Goal: Task Accomplishment & Management: Manage account settings

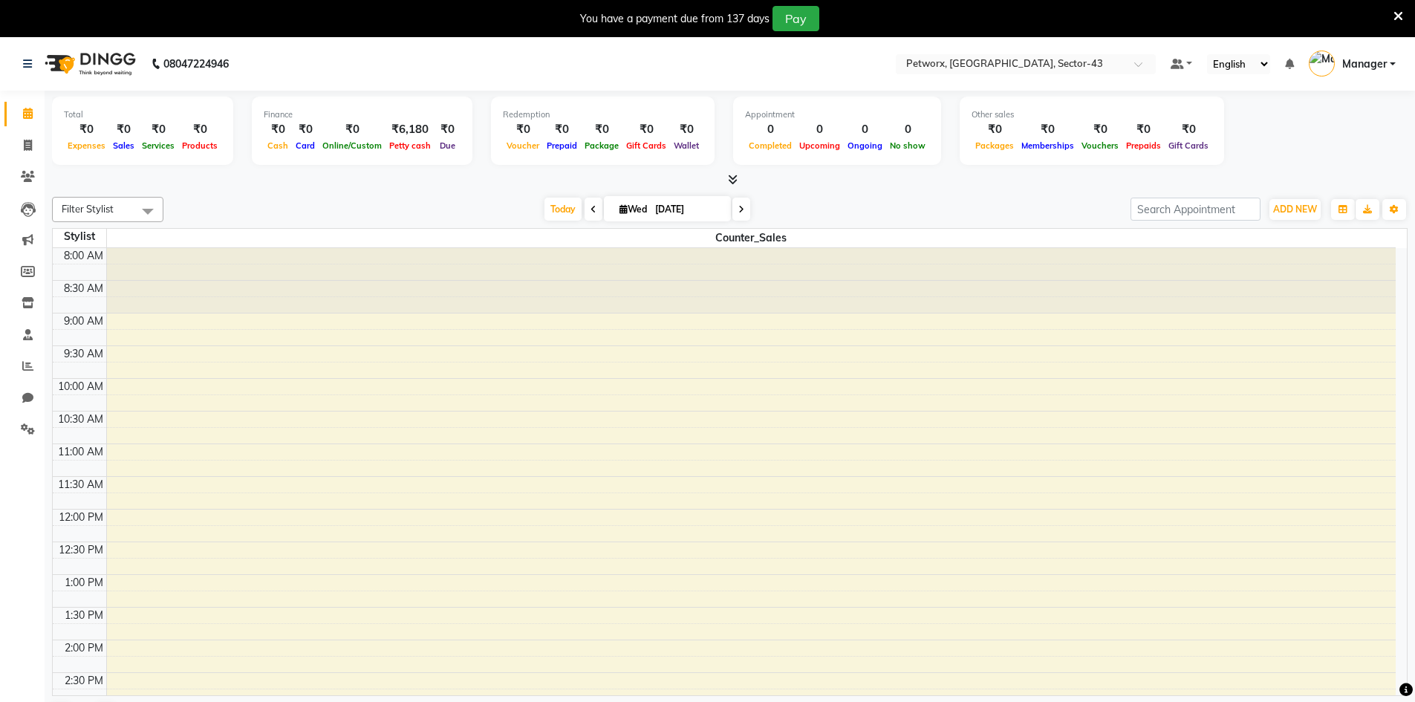
click at [737, 184] on icon at bounding box center [733, 179] width 10 height 11
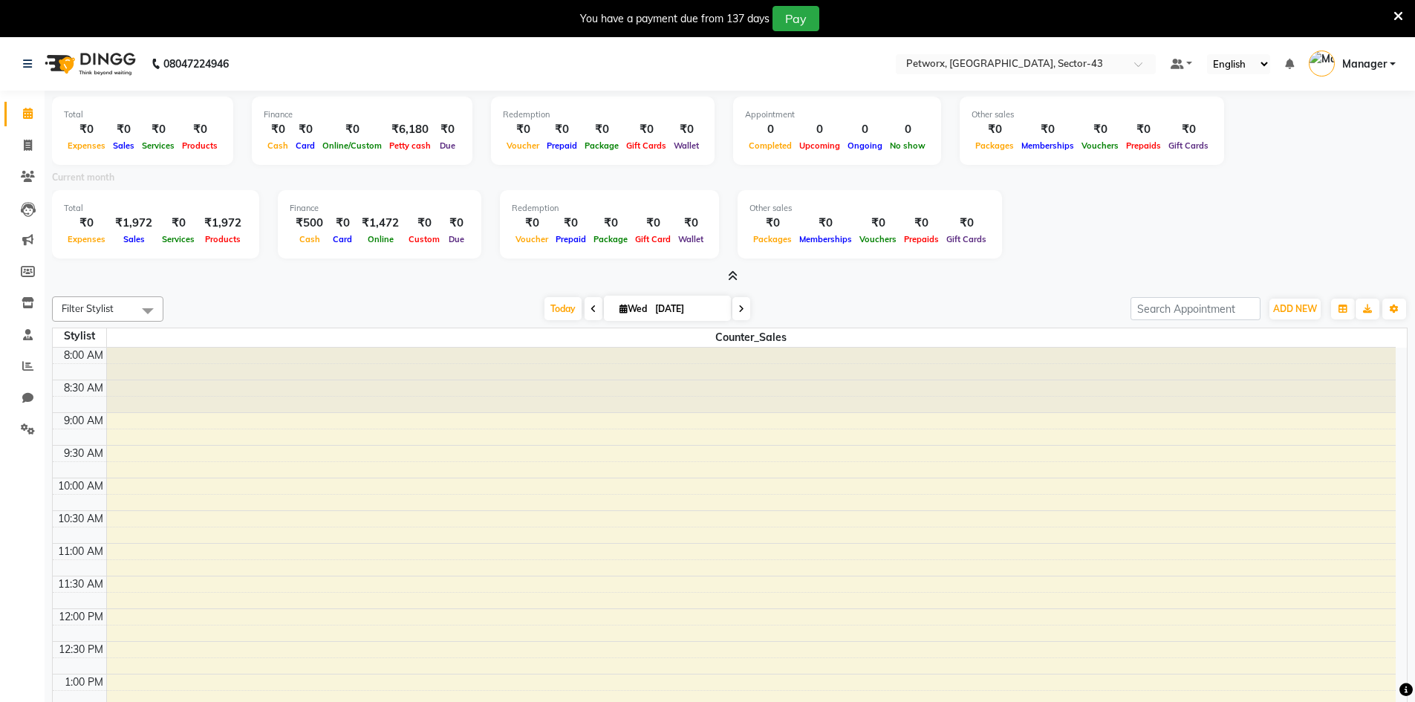
click at [736, 278] on icon at bounding box center [733, 275] width 10 height 11
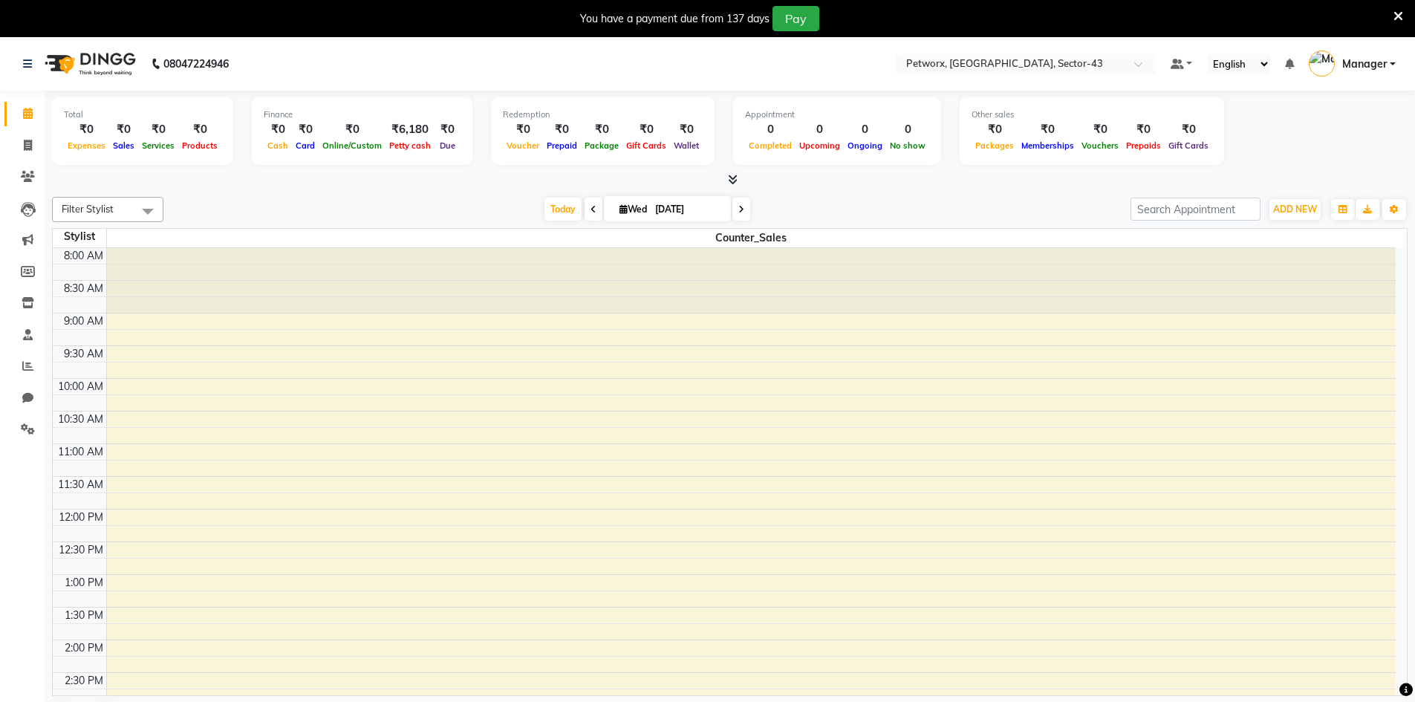
click at [1395, 15] on icon at bounding box center [1398, 16] width 10 height 13
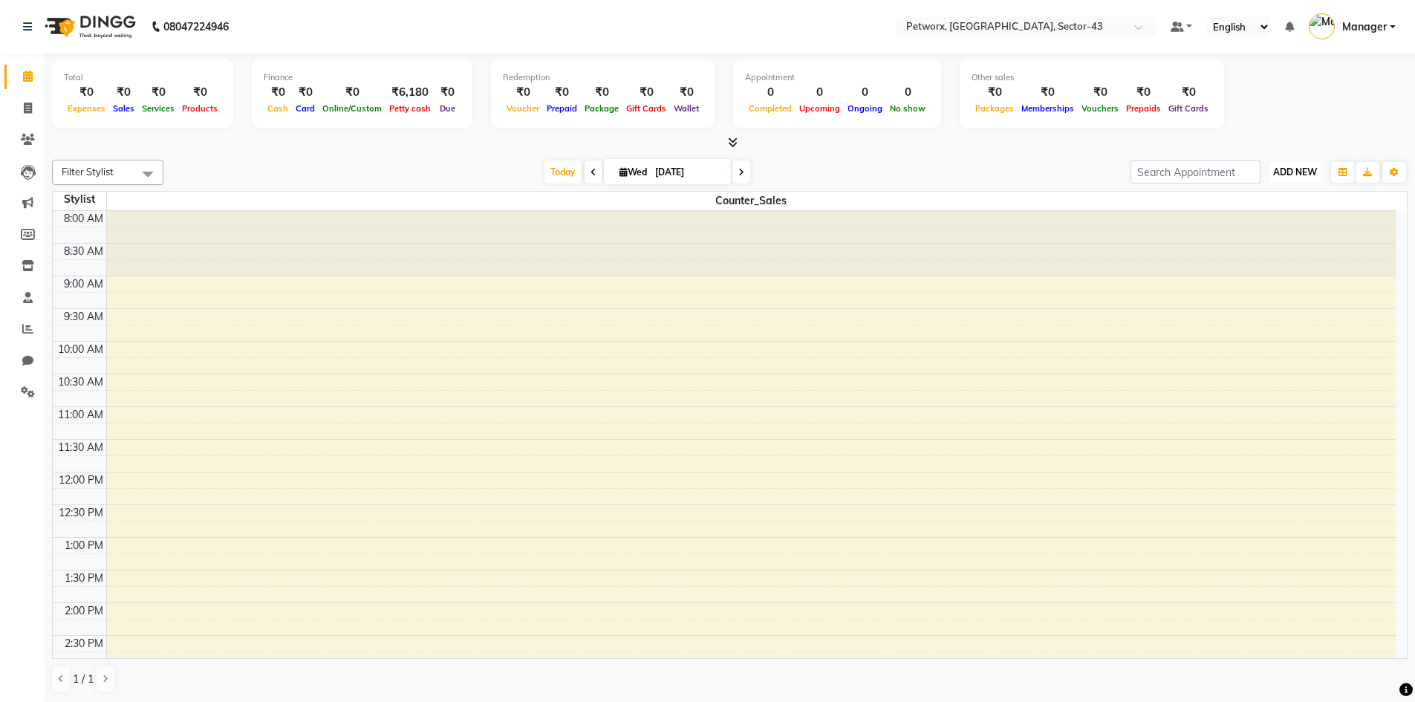
click at [1307, 175] on span "ADD NEW" at bounding box center [1295, 171] width 44 height 11
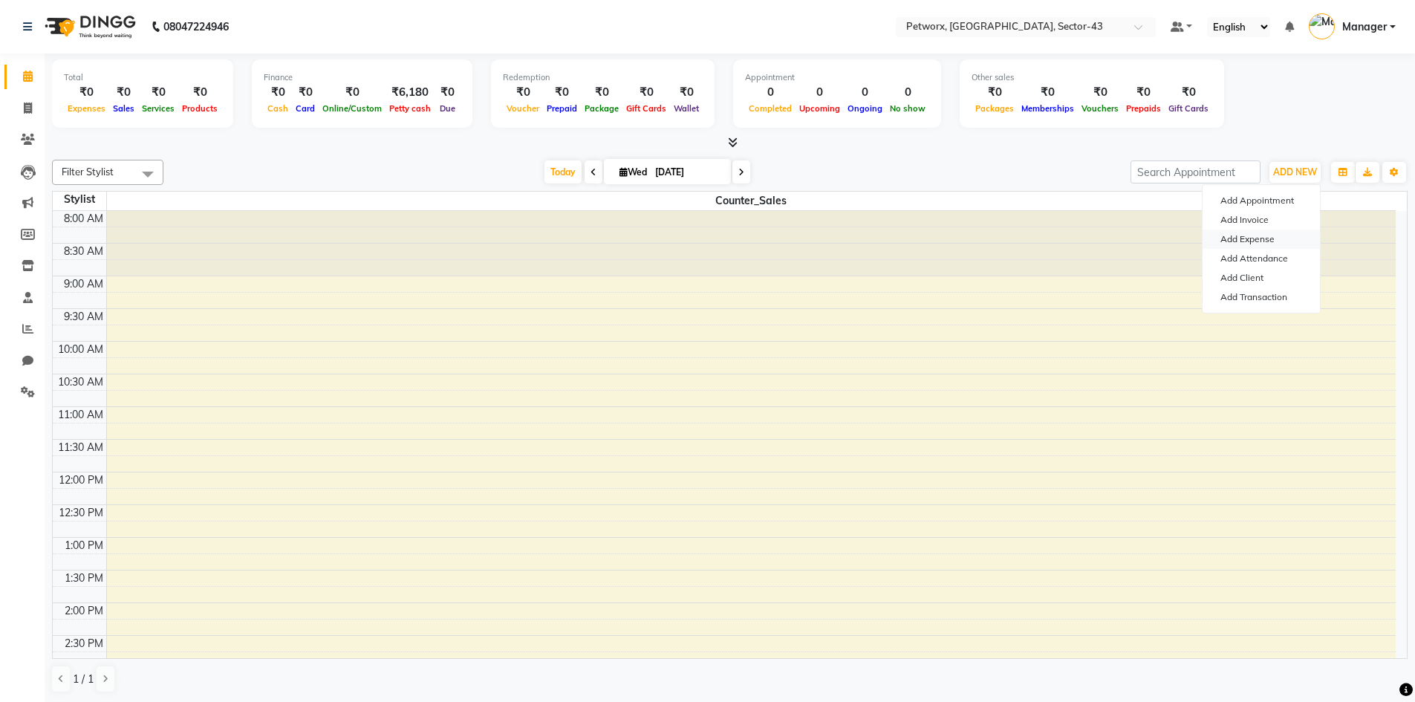
click at [1251, 238] on link "Add Expense" at bounding box center [1260, 238] width 117 height 19
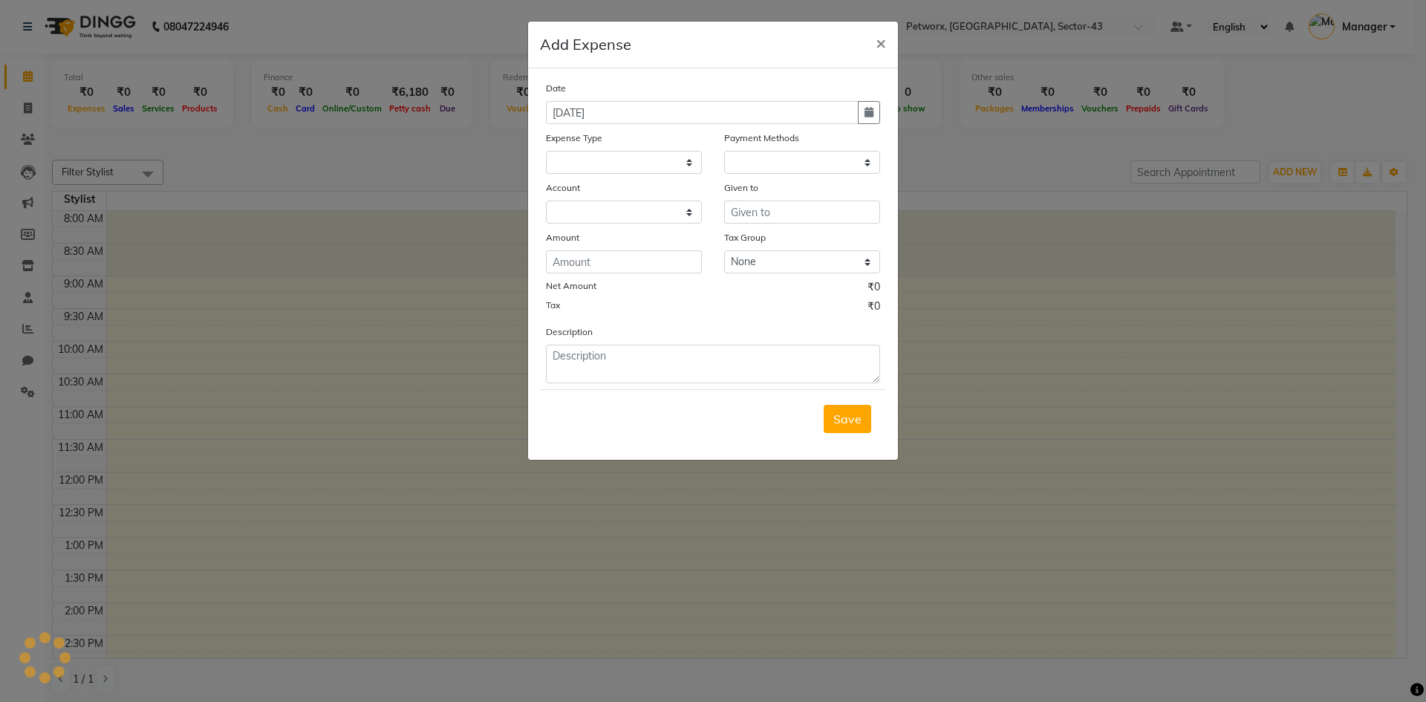
select select "1"
select select "7297"
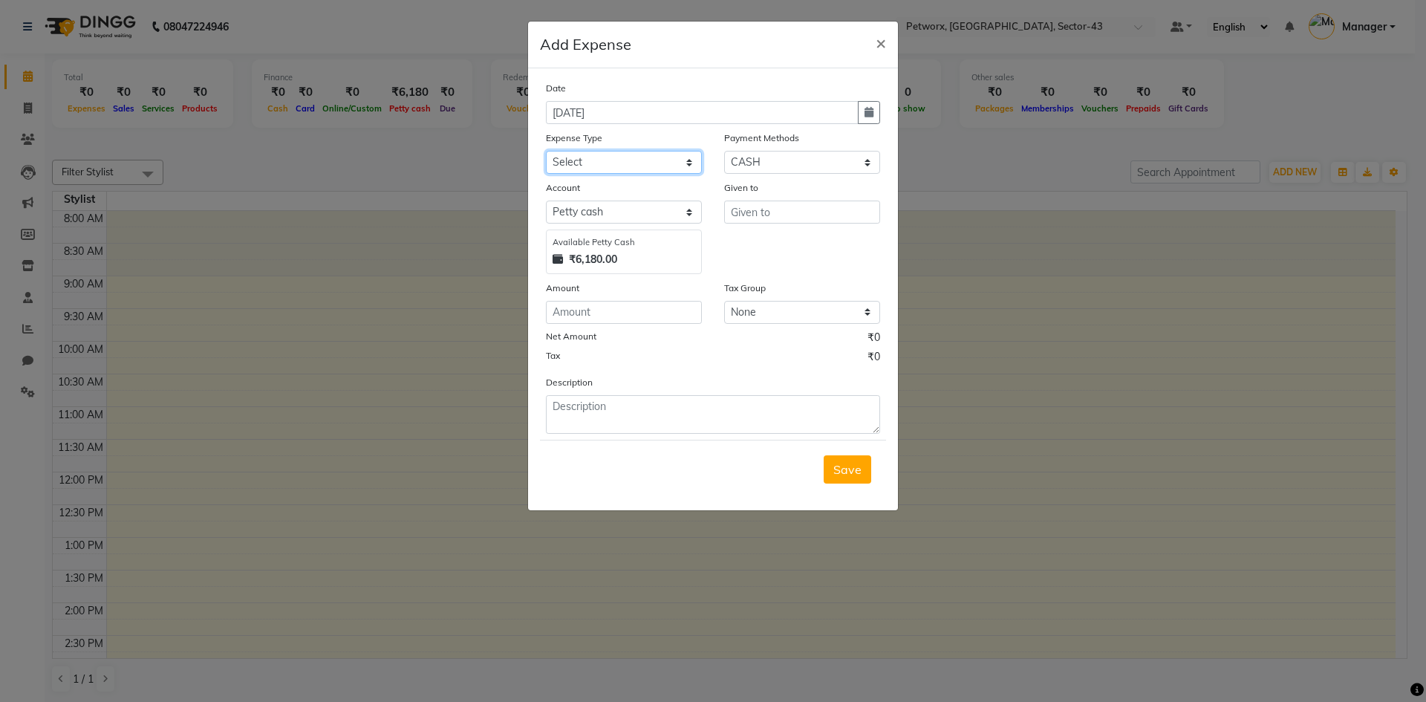
click at [623, 159] on select "Select Advance Salary Air defuser Bank charges Car maintenance Cash transfer to…" at bounding box center [624, 162] width 156 height 23
select select "21813"
click at [546, 151] on select "Select Advance Salary Air defuser Bank charges Car maintenance Cash transfer to…" at bounding box center [624, 162] width 156 height 23
click at [783, 202] on input "text" at bounding box center [802, 211] width 156 height 23
type input "Manager"
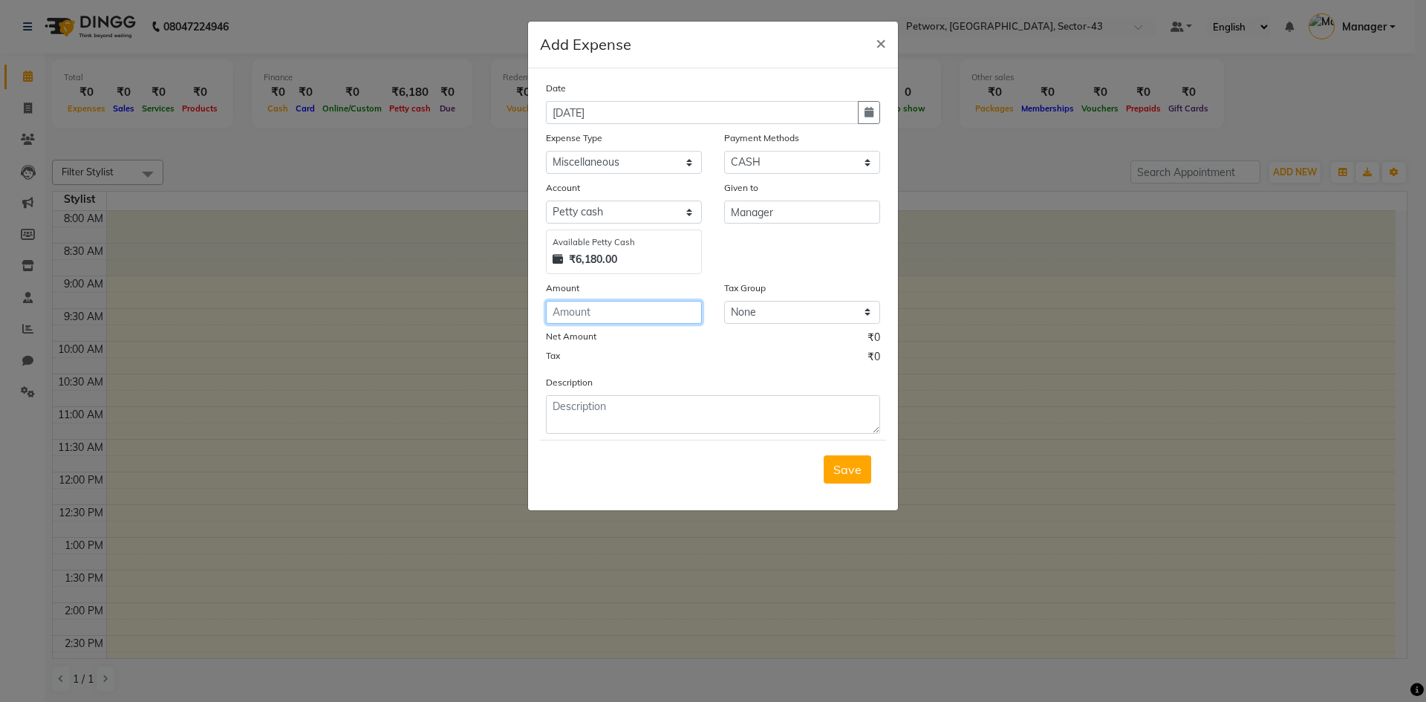
click at [601, 308] on input "number" at bounding box center [624, 312] width 156 height 23
type input "100"
click at [729, 400] on textarea at bounding box center [713, 414] width 334 height 39
type textarea "Stall clothes washing and cleaning"
click at [855, 463] on span "Save" at bounding box center [847, 469] width 28 height 15
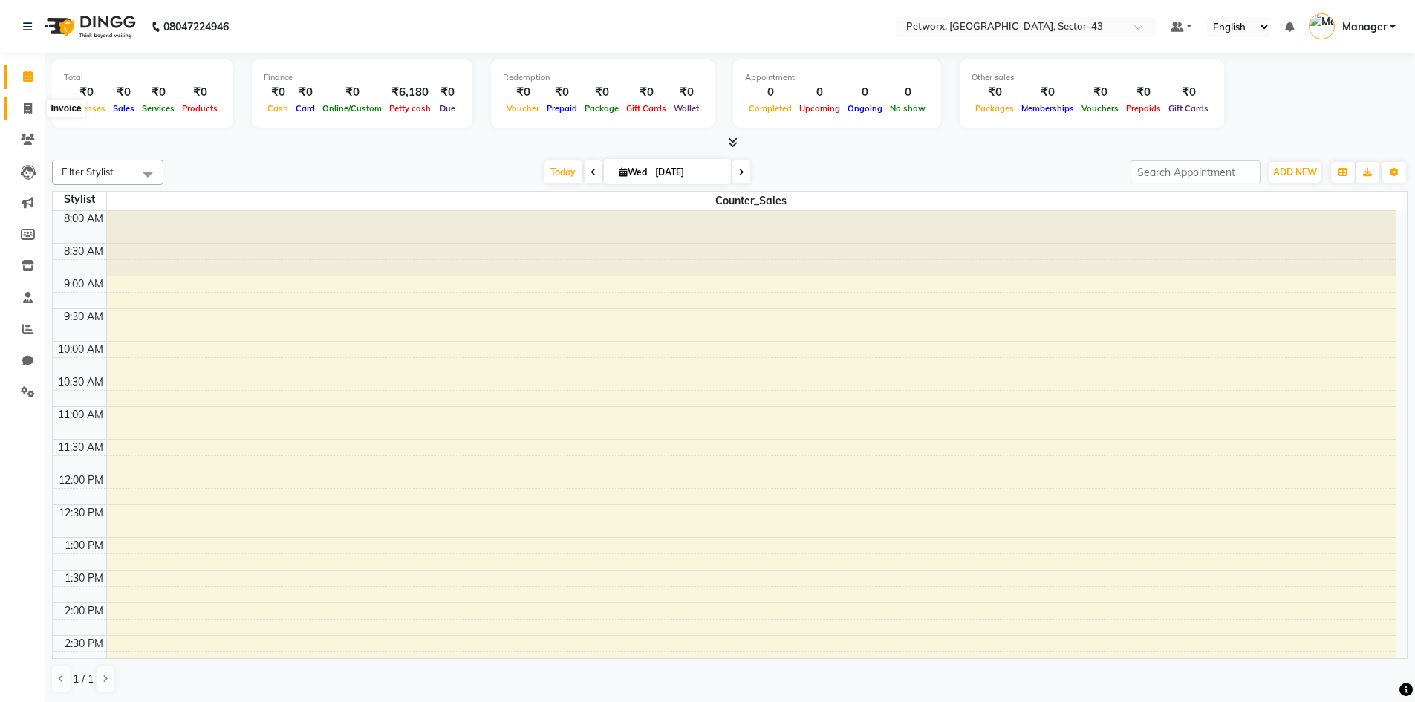
click at [25, 107] on icon at bounding box center [28, 107] width 8 height 11
select select "service"
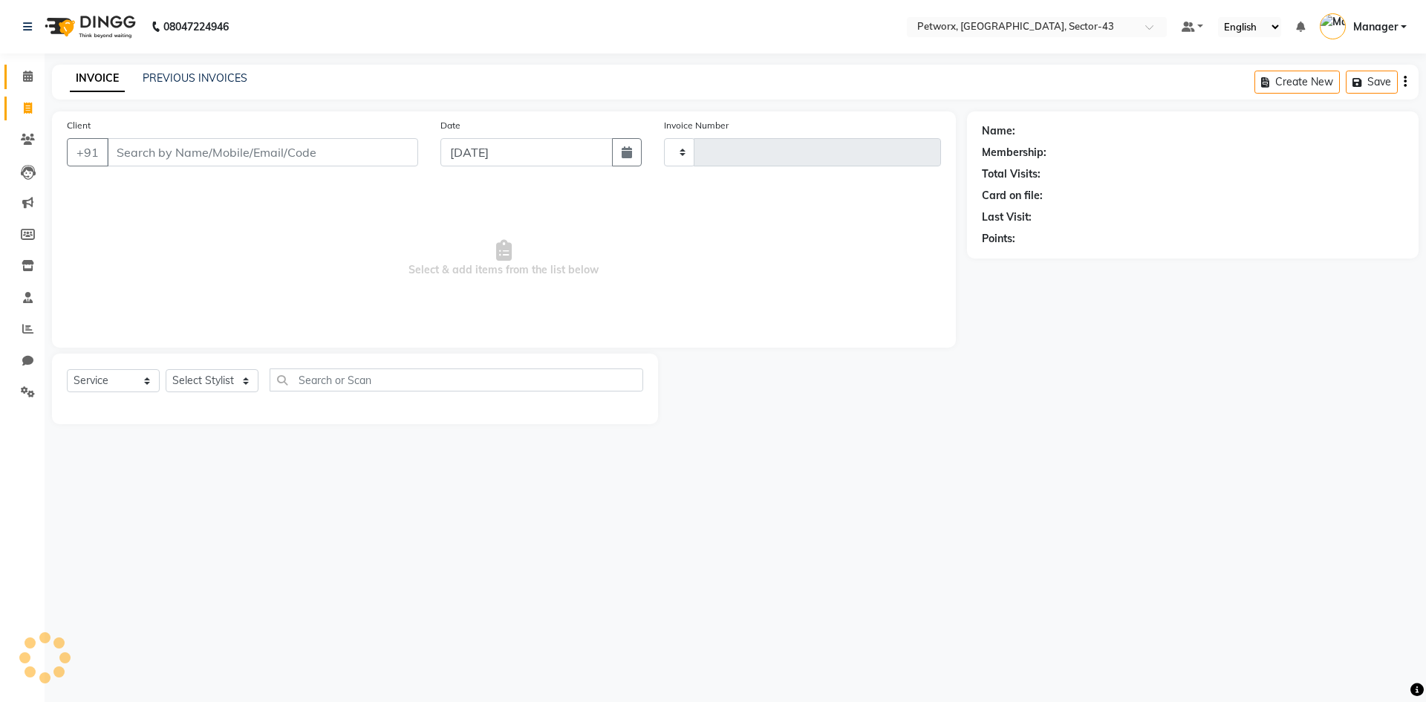
type input "0256"
select select "8169"
click at [30, 78] on icon at bounding box center [28, 76] width 10 height 11
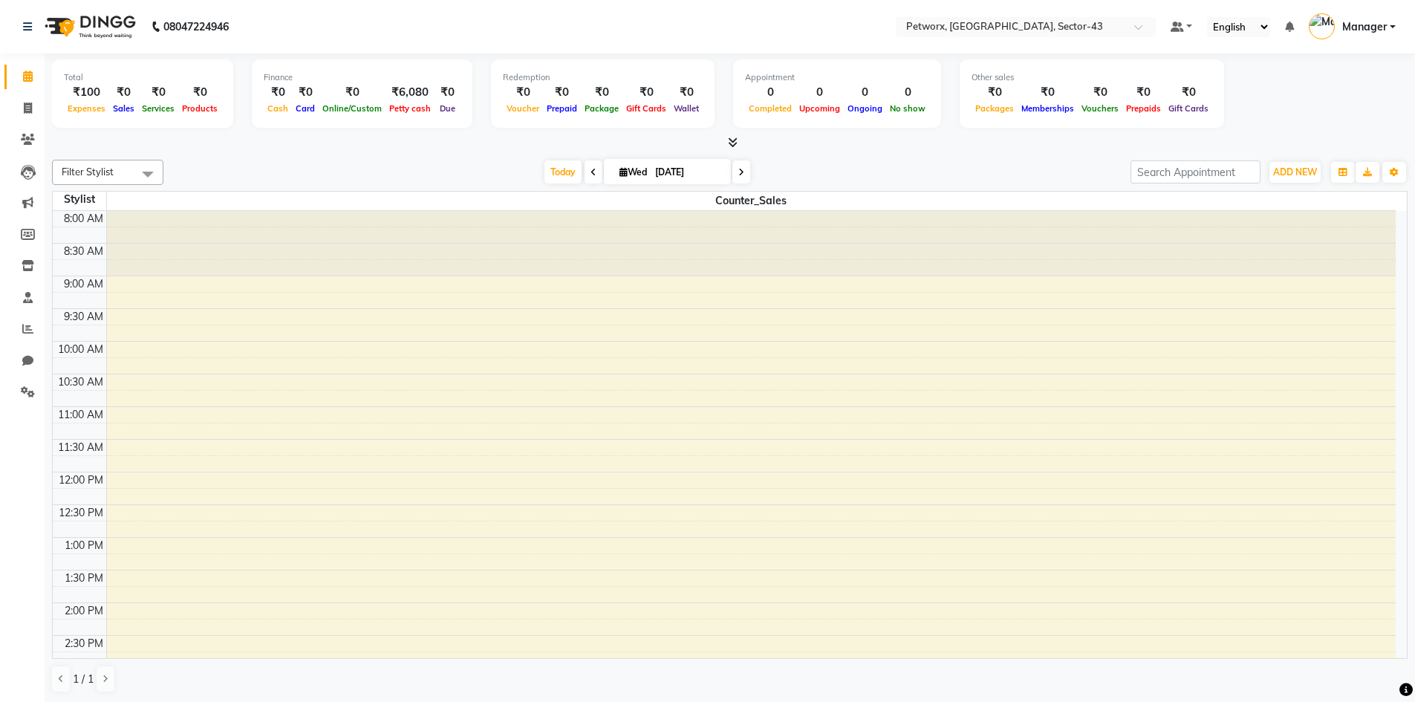
click at [20, 30] on div "08047224946" at bounding box center [126, 27] width 228 height 42
click at [29, 25] on icon at bounding box center [27, 27] width 9 height 10
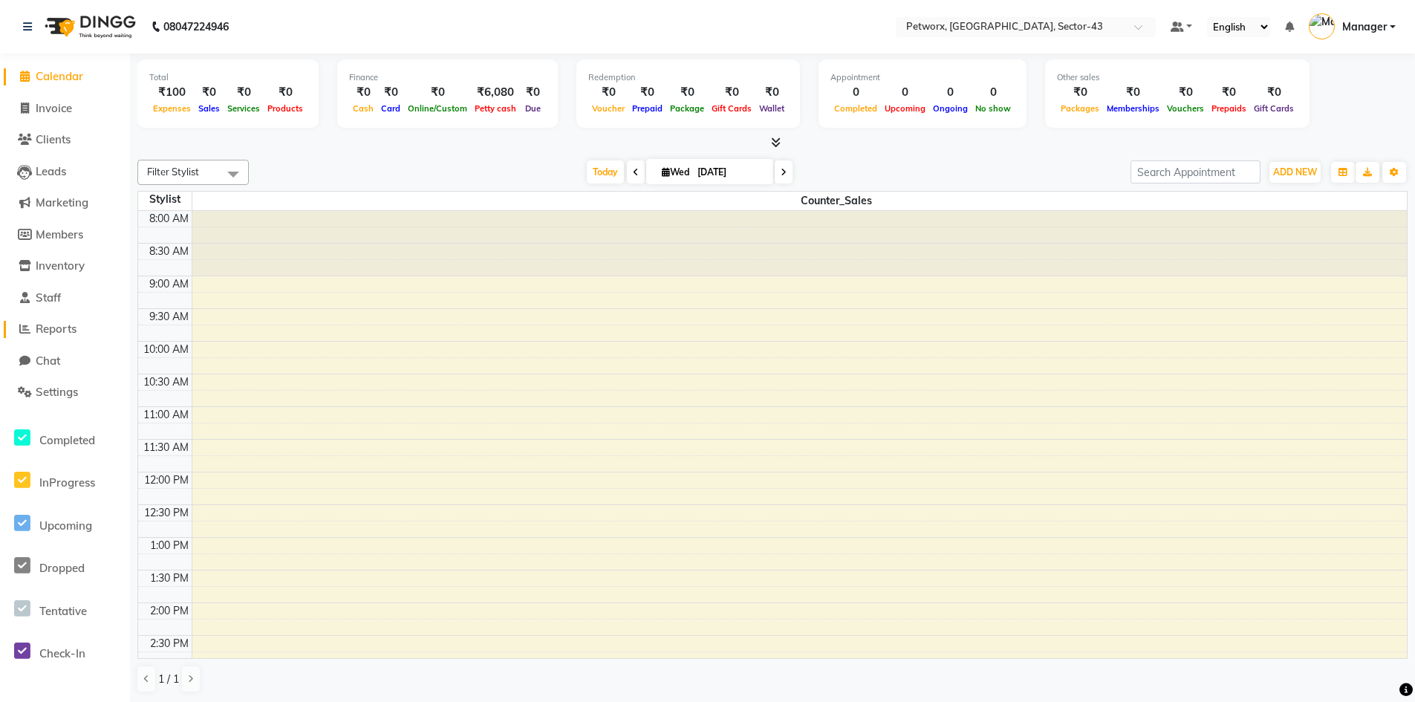
click at [72, 328] on span "Reports" at bounding box center [56, 329] width 41 height 14
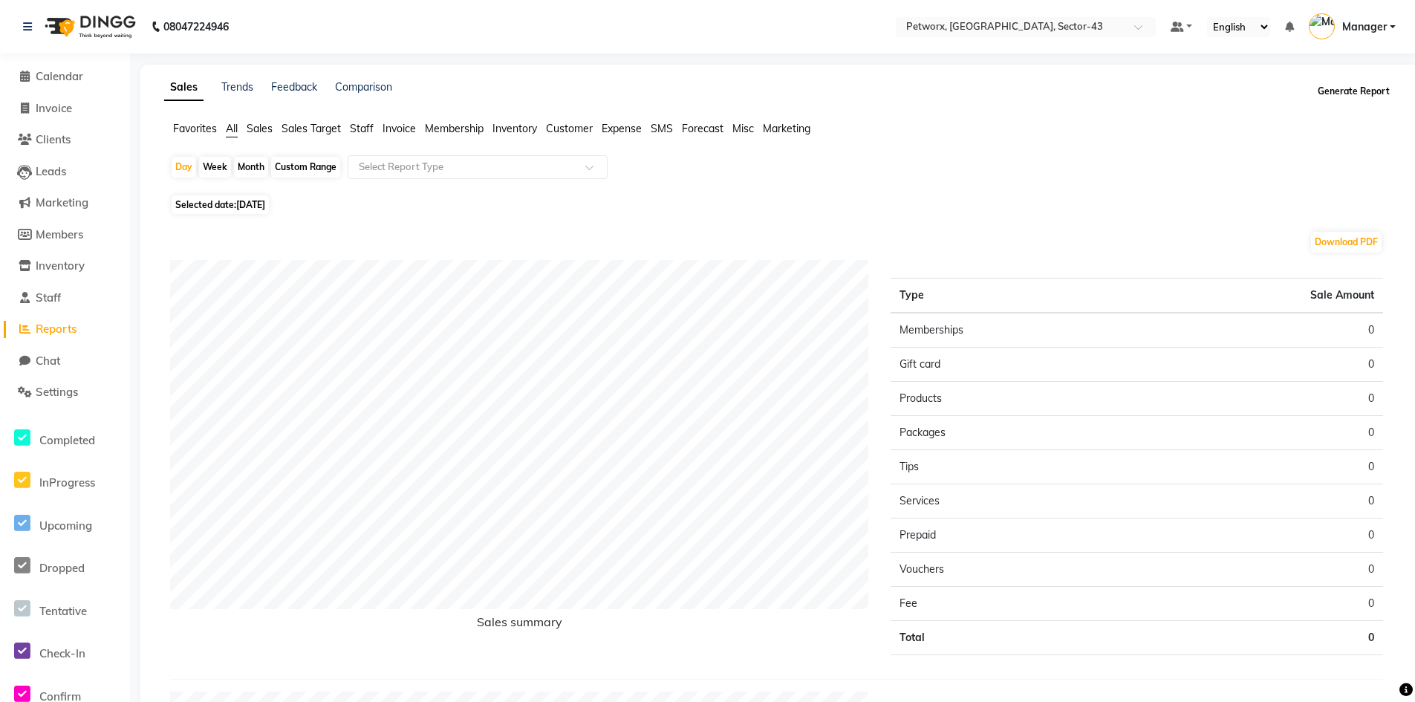
click at [1352, 84] on button "Generate Report" at bounding box center [1353, 91] width 79 height 21
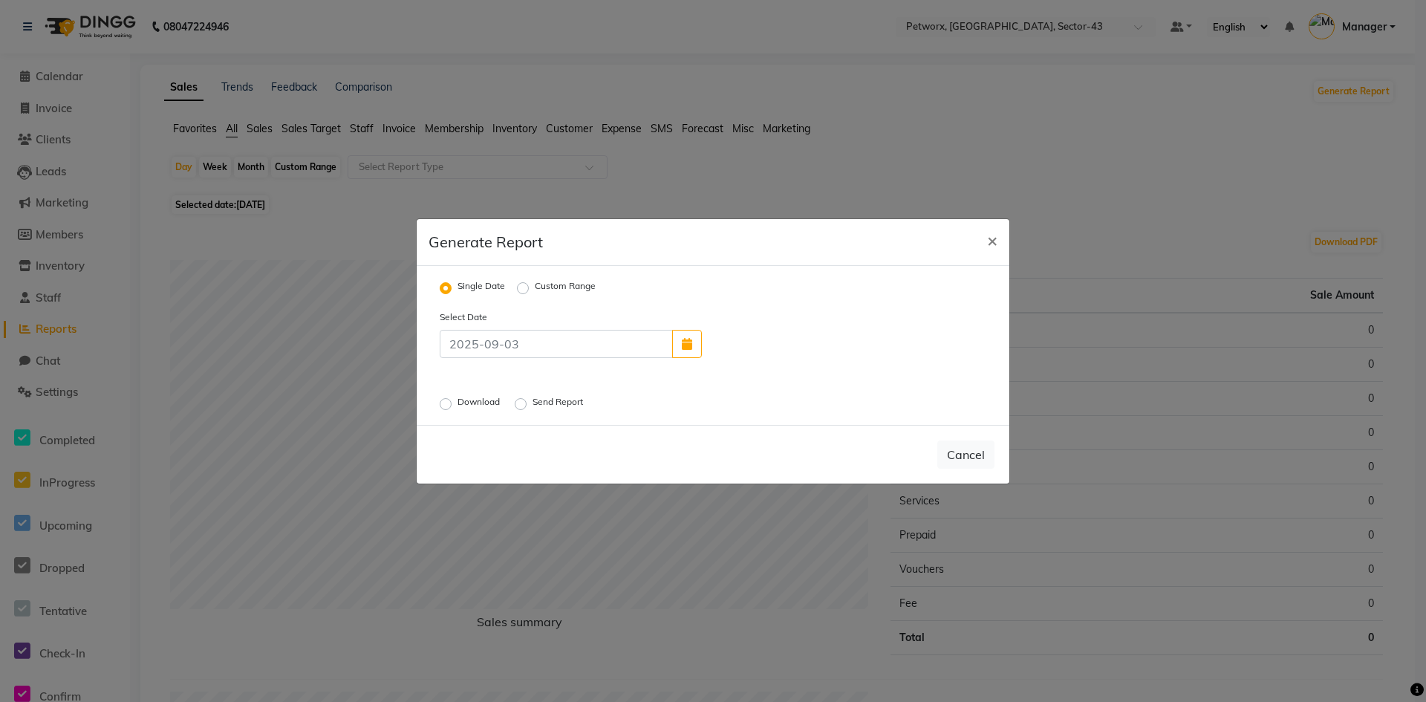
click at [532, 404] on label "Send Report" at bounding box center [558, 404] width 53 height 18
click at [524, 404] on input "Send Report" at bounding box center [523, 403] width 10 height 10
click at [967, 449] on button "Send" at bounding box center [971, 454] width 46 height 27
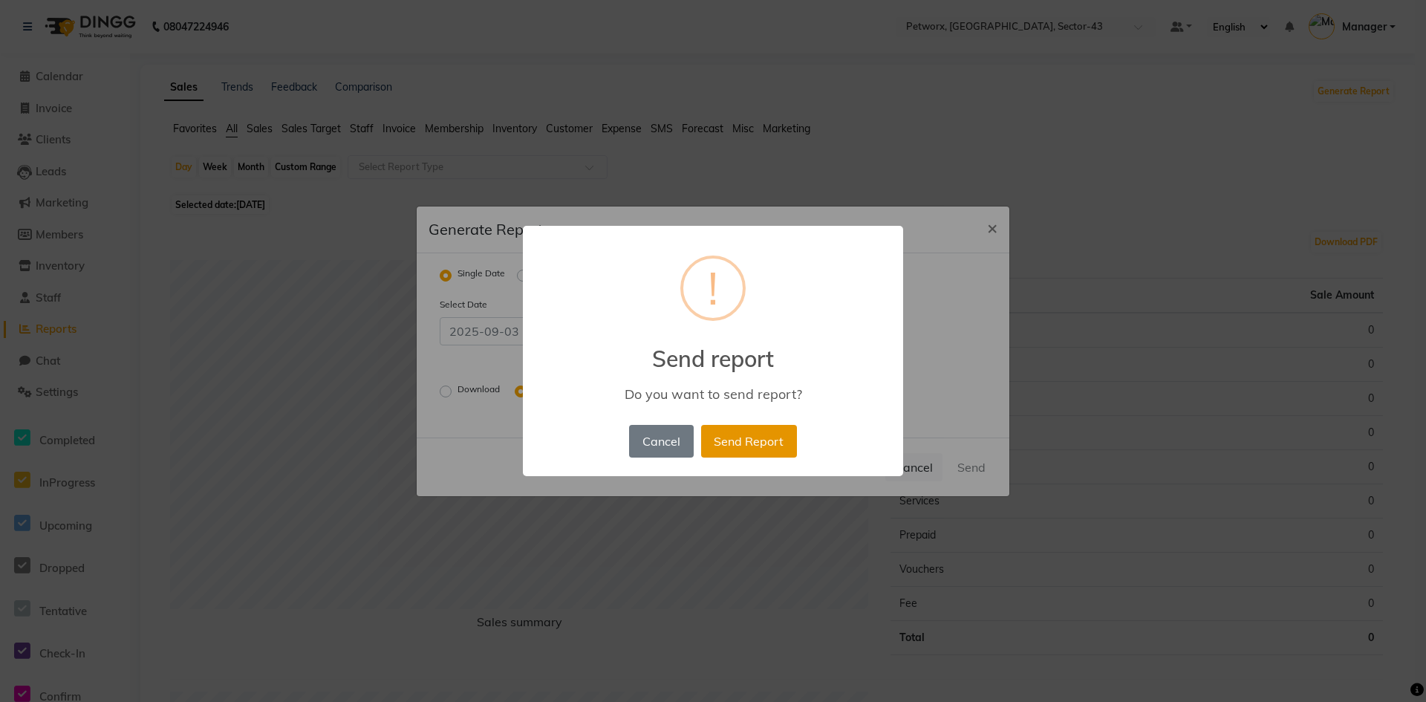
click at [753, 432] on button "Send Report" at bounding box center [749, 441] width 96 height 33
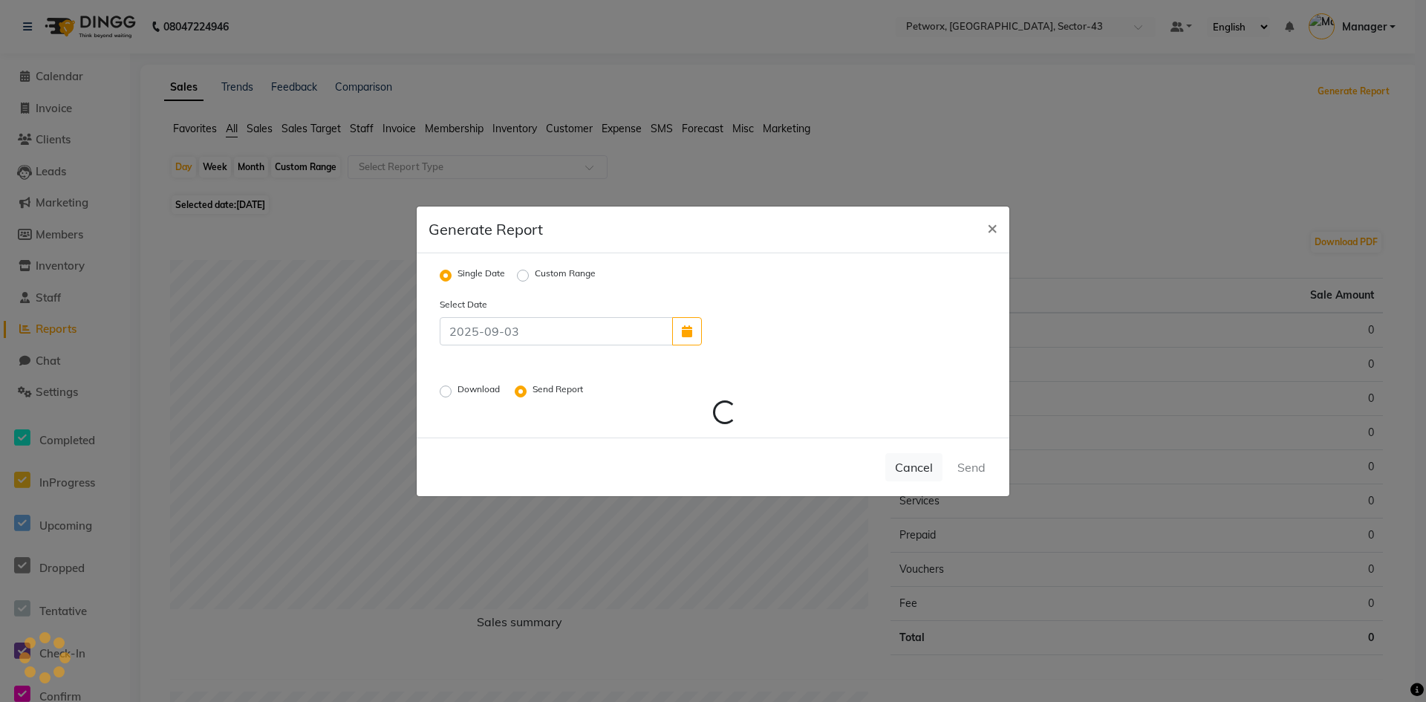
radio input "false"
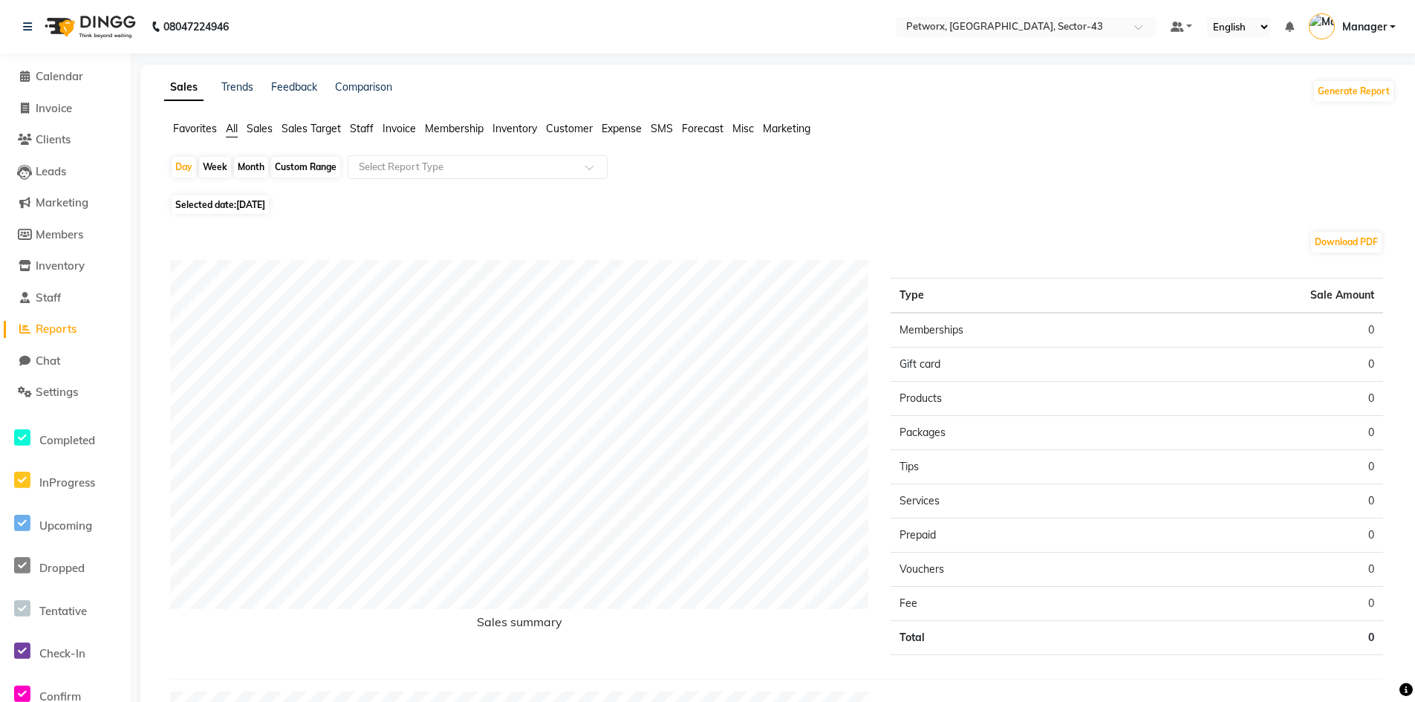
click at [1387, 19] on link "Manager" at bounding box center [1351, 27] width 87 height 25
click at [1330, 102] on link "Sign out" at bounding box center [1319, 106] width 136 height 23
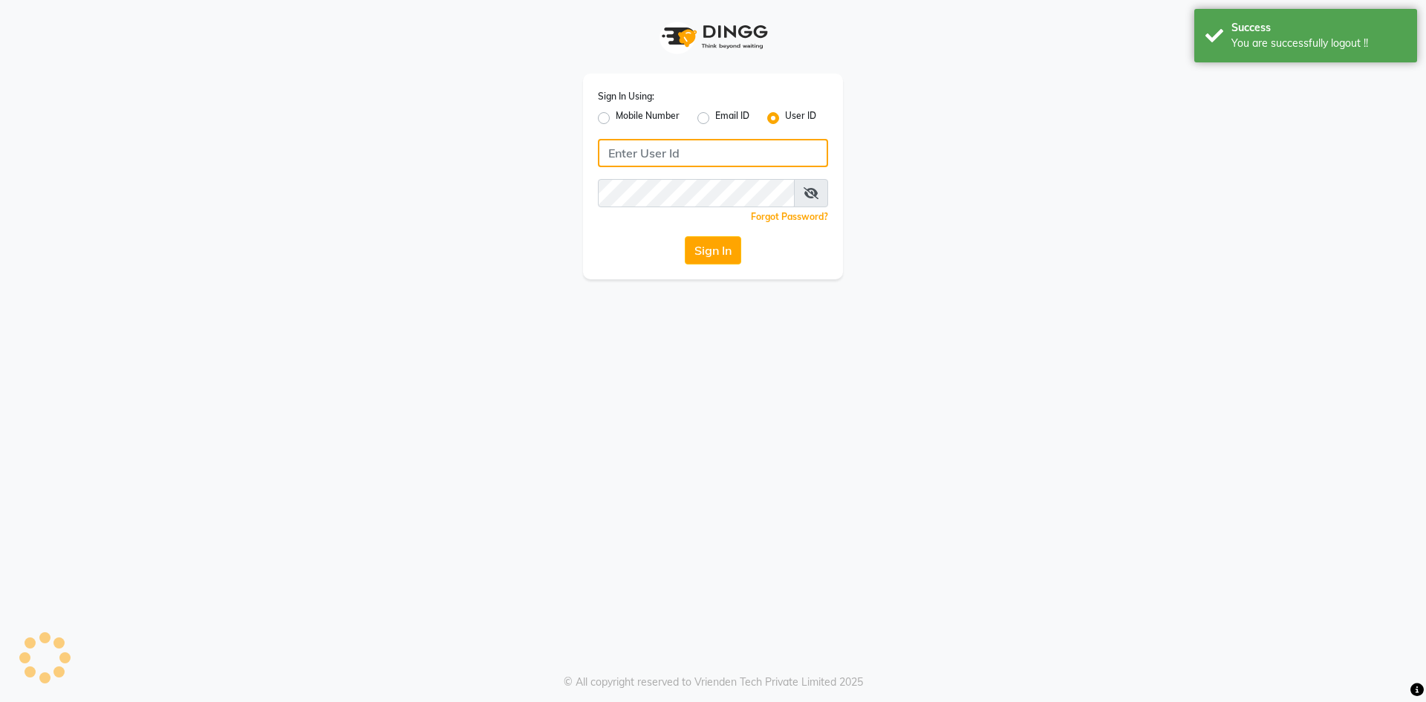
type input "e3619-01"
click at [730, 255] on button "Sign In" at bounding box center [713, 250] width 56 height 28
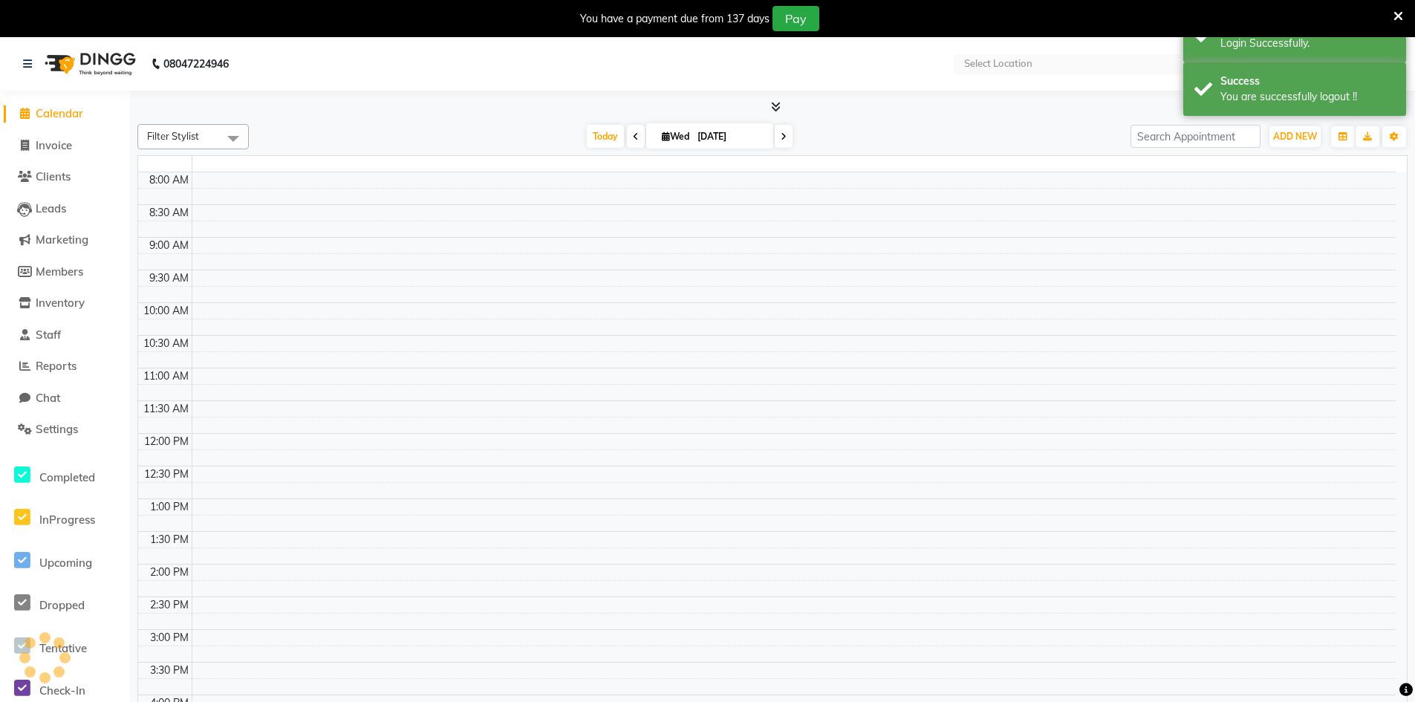
select select "en"
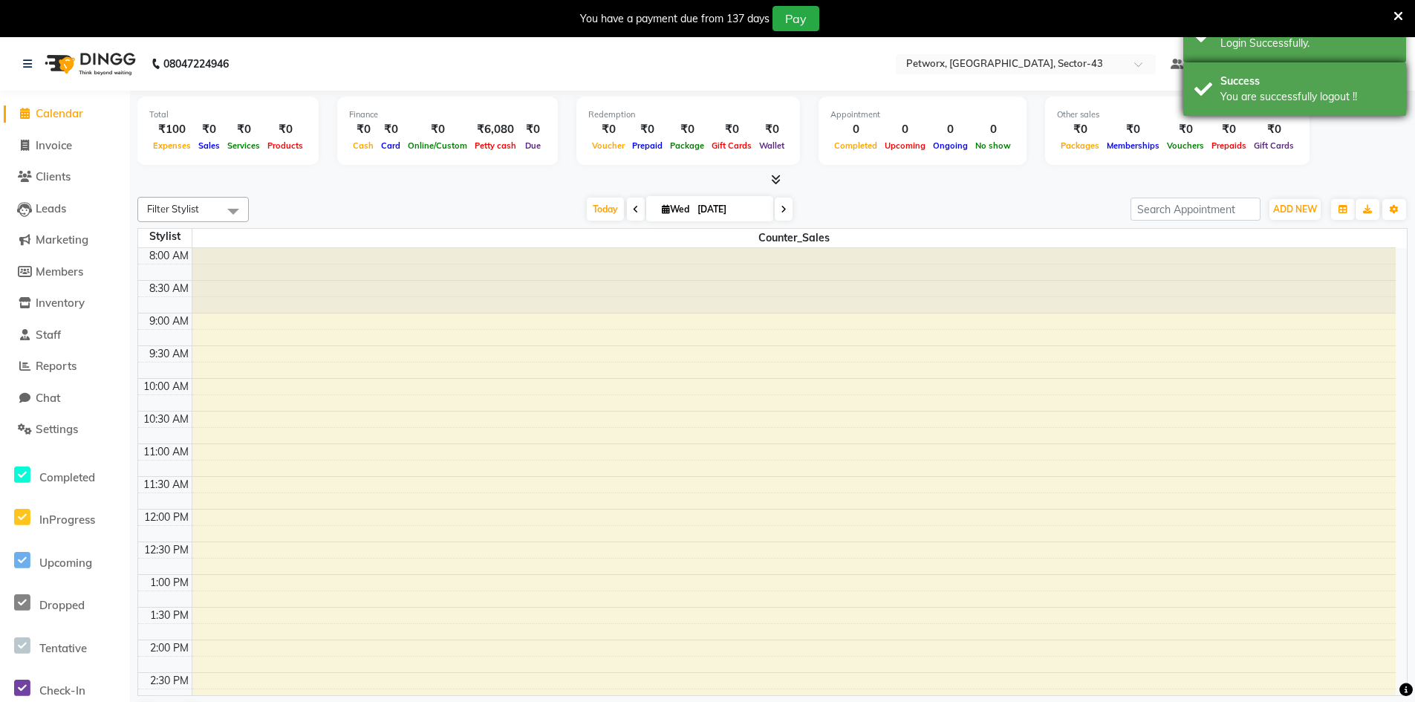
drag, startPoint x: 1369, startPoint y: 94, endPoint x: 1376, endPoint y: 66, distance: 29.0
click at [1369, 81] on div "Success You are successfully logout !!" at bounding box center [1294, 88] width 223 height 53
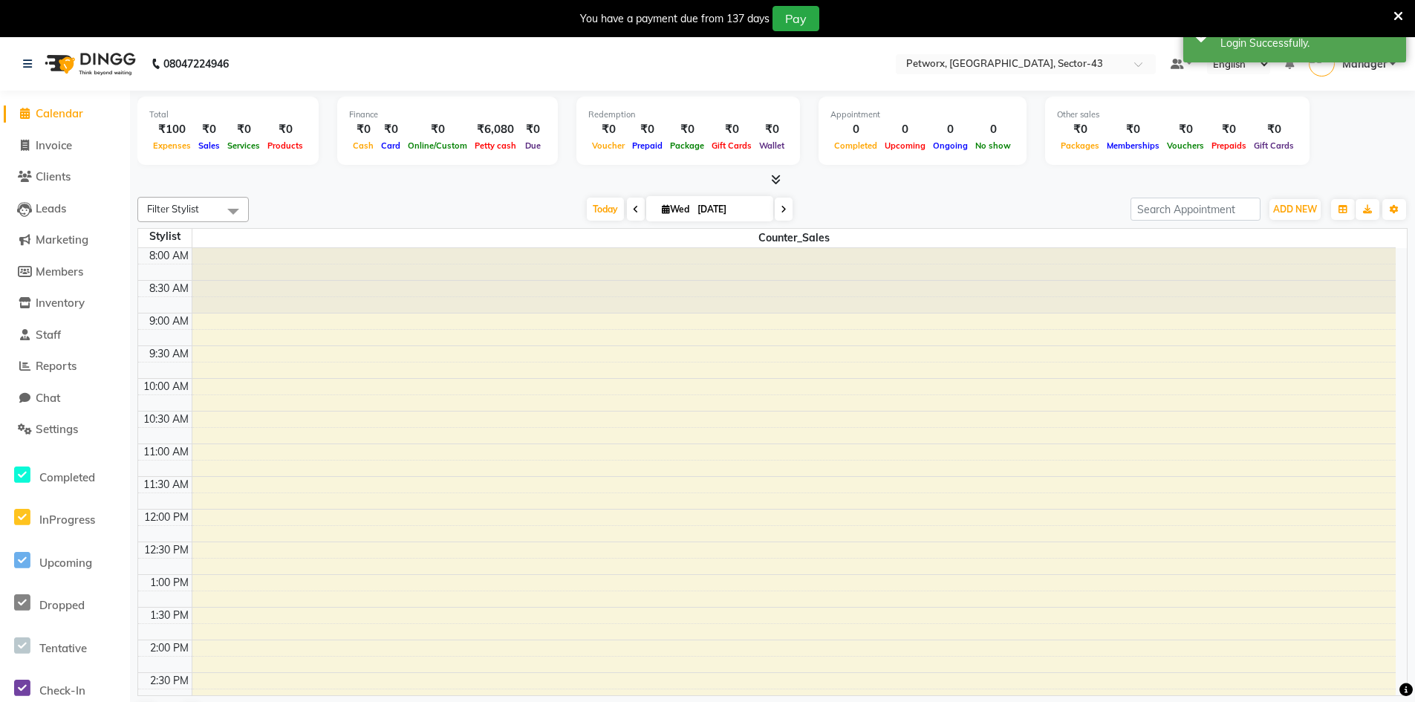
click at [1391, 19] on div "You have a payment due from 137 days Pay" at bounding box center [699, 18] width 1387 height 25
click at [1397, 17] on icon at bounding box center [1398, 16] width 10 height 13
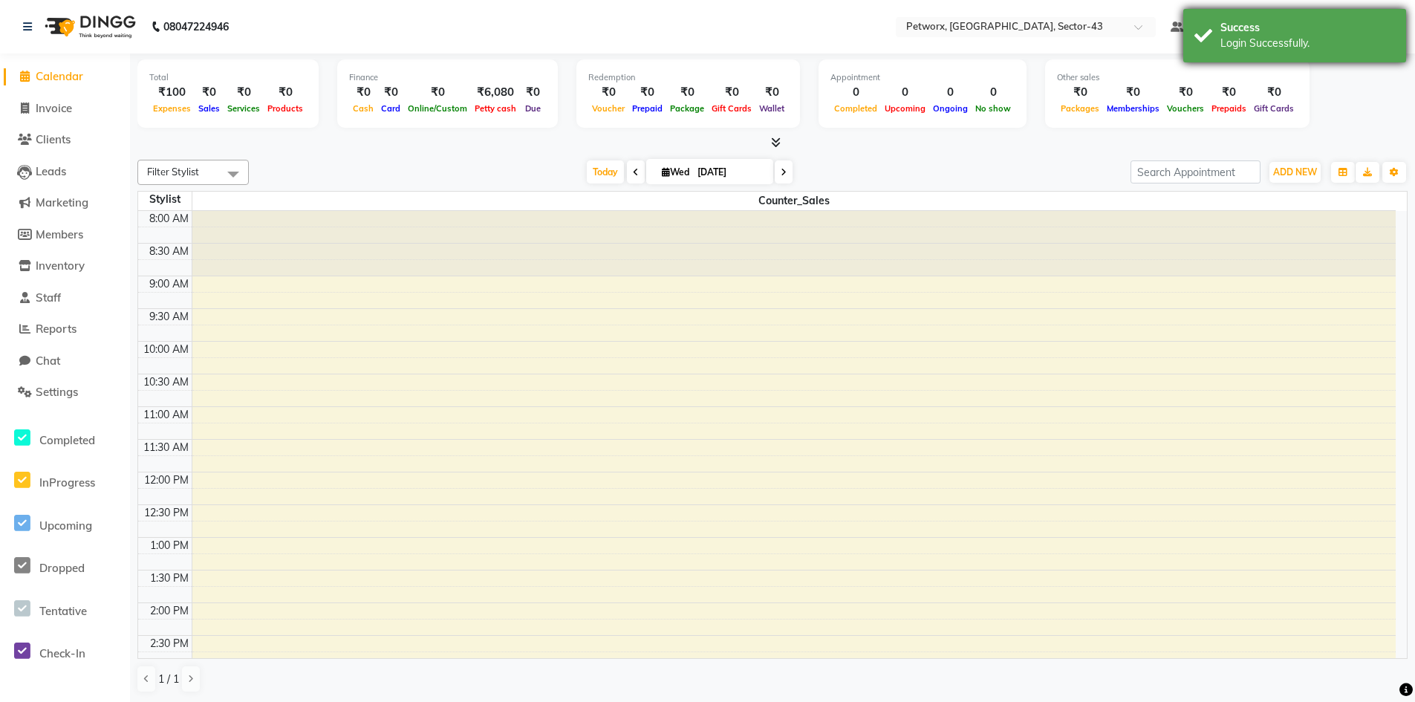
click at [1393, 26] on div "Success" at bounding box center [1307, 28] width 175 height 16
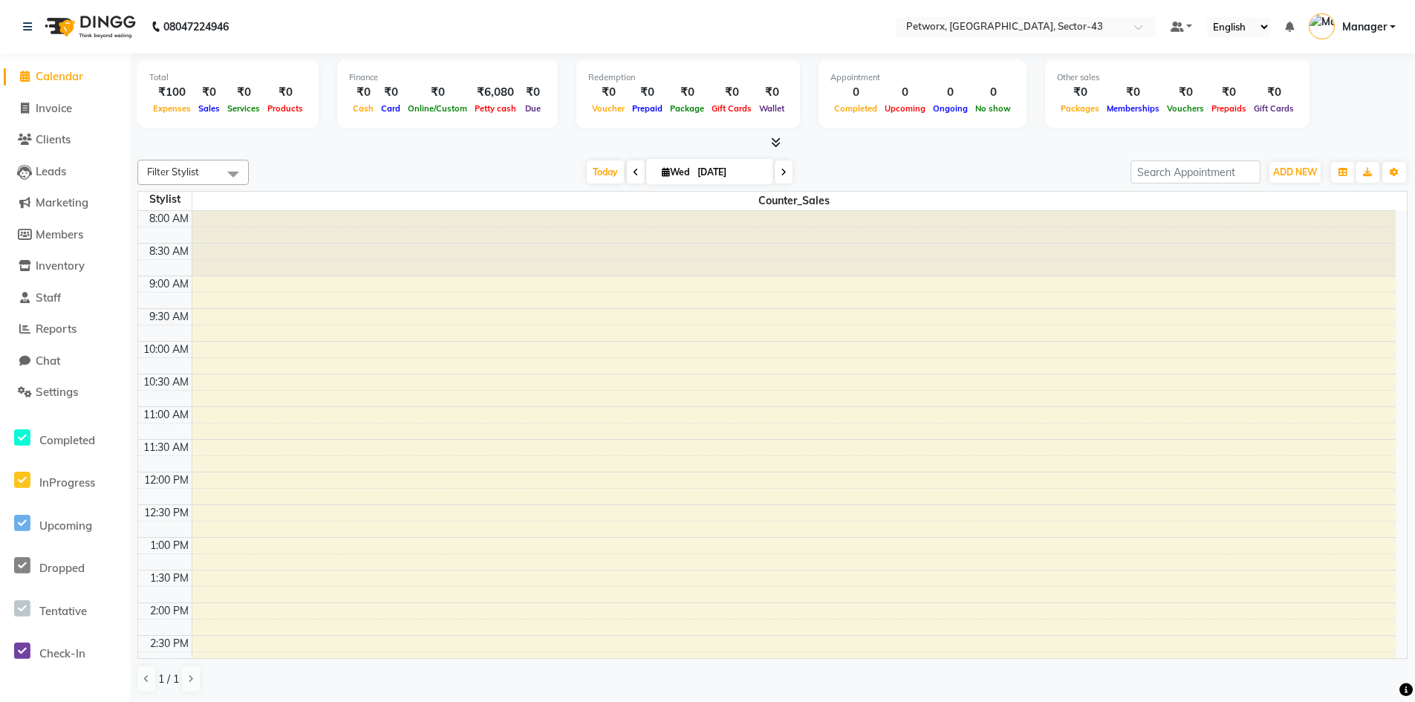
click at [1391, 22] on link "Manager" at bounding box center [1351, 27] width 87 height 25
click at [1325, 109] on link "Sign out" at bounding box center [1319, 106] width 136 height 23
